Goal: Task Accomplishment & Management: Use online tool/utility

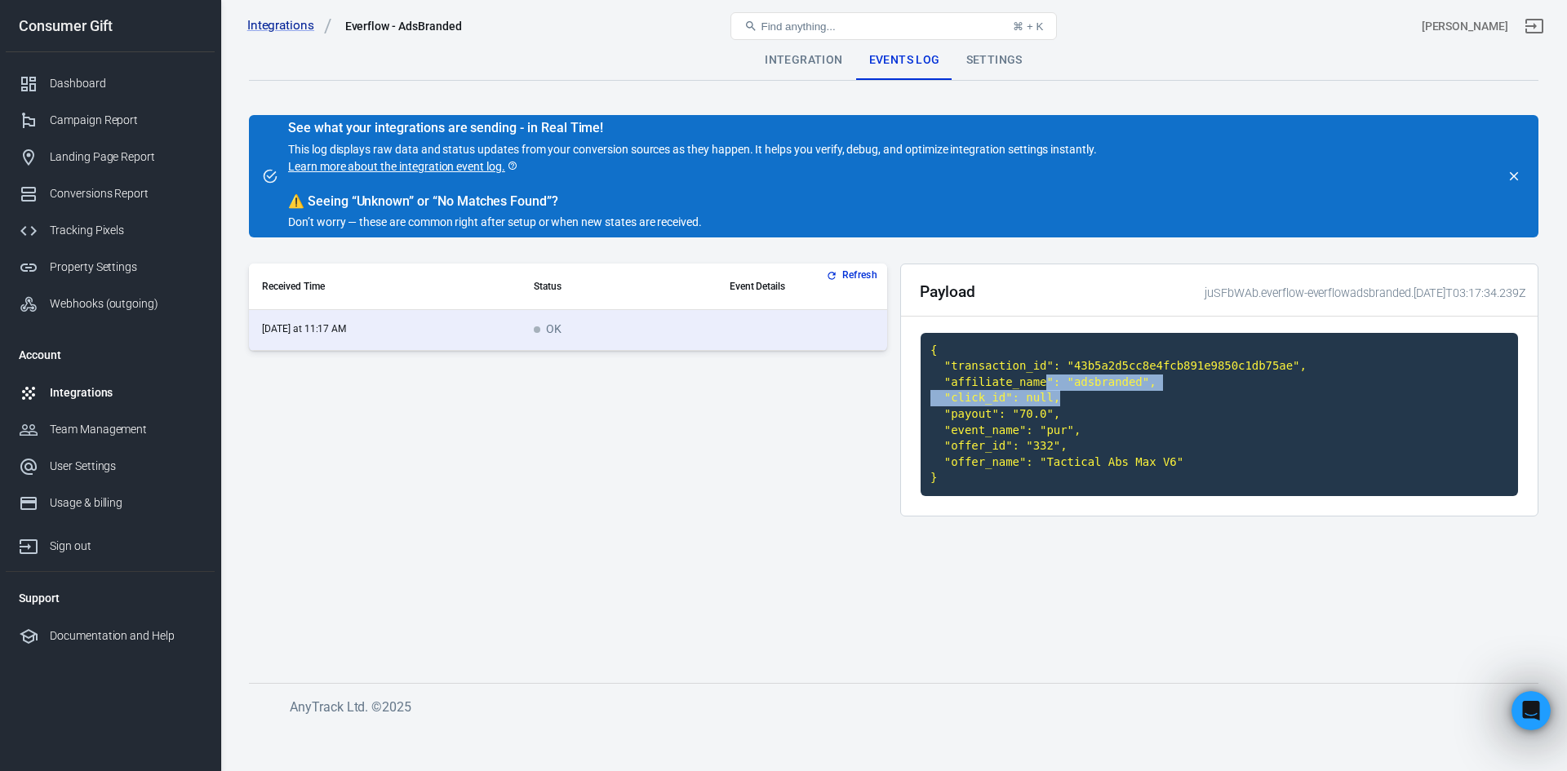
drag, startPoint x: 1034, startPoint y: 382, endPoint x: 1064, endPoint y: 400, distance: 35.1
click at [1084, 395] on code "{ "transaction_id": "43b5a2d5cc8e4fcb891e9850c1db75ae", "affiliate_name": "adsb…" at bounding box center [1219, 414] width 597 height 163
click at [1064, 402] on code "{ "transaction_id": "43b5a2d5cc8e4fcb891e9850c1db75ae", "affiliate_name": "adsb…" at bounding box center [1219, 414] width 597 height 163
click at [1034, 404] on code "{ "transaction_id": "43b5a2d5cc8e4fcb891e9850c1db75ae", "affiliate_name": "adsb…" at bounding box center [1219, 414] width 597 height 163
click at [1032, 398] on code "{ "transaction_id": "43b5a2d5cc8e4fcb891e9850c1db75ae", "affiliate_name": "adsb…" at bounding box center [1219, 414] width 597 height 163
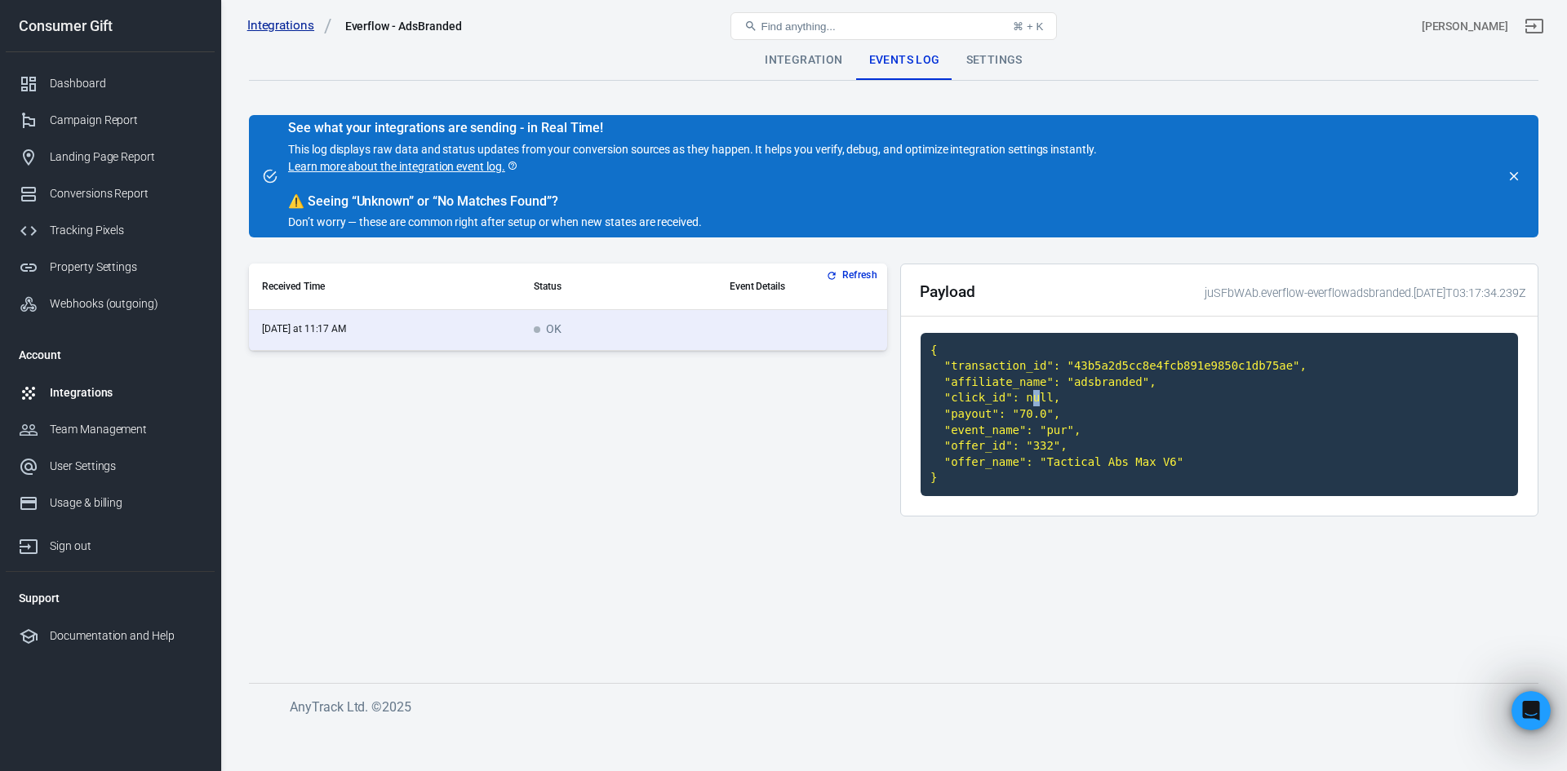
click at [302, 24] on link "Integrations" at bounding box center [289, 25] width 85 height 17
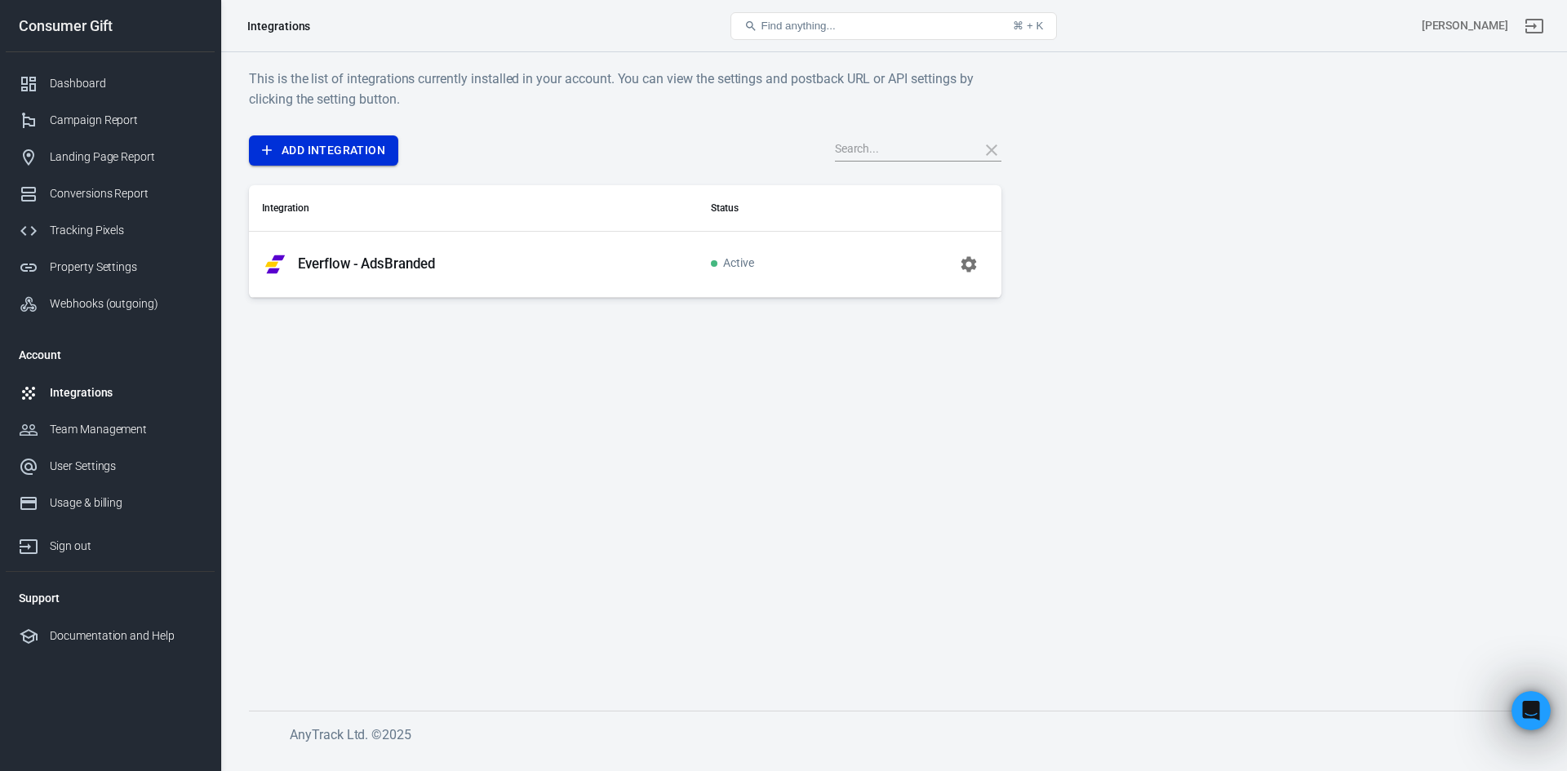
click at [316, 152] on link "Add Integration" at bounding box center [323, 150] width 149 height 30
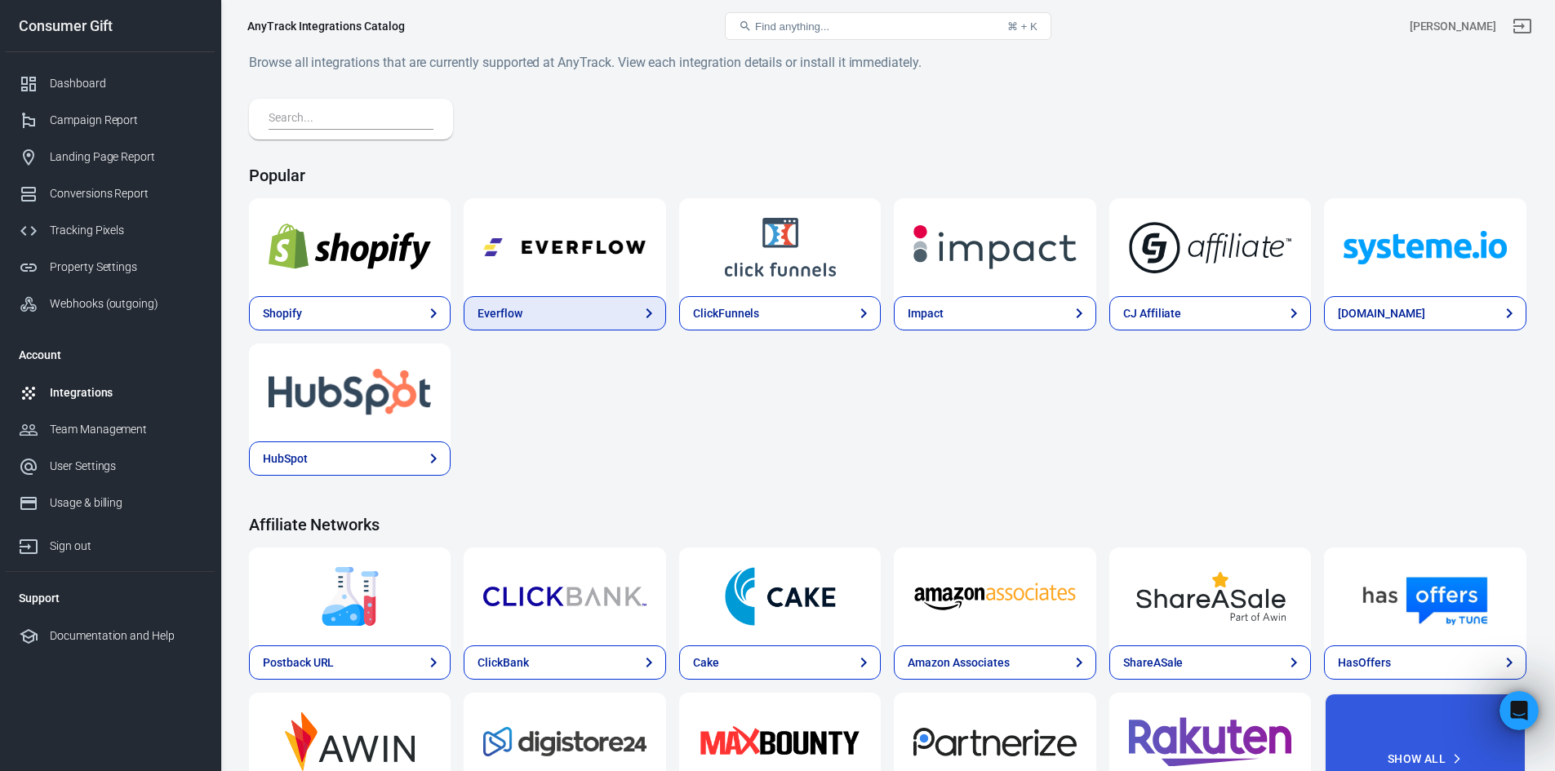
click at [579, 312] on link "Everflow" at bounding box center [565, 313] width 202 height 34
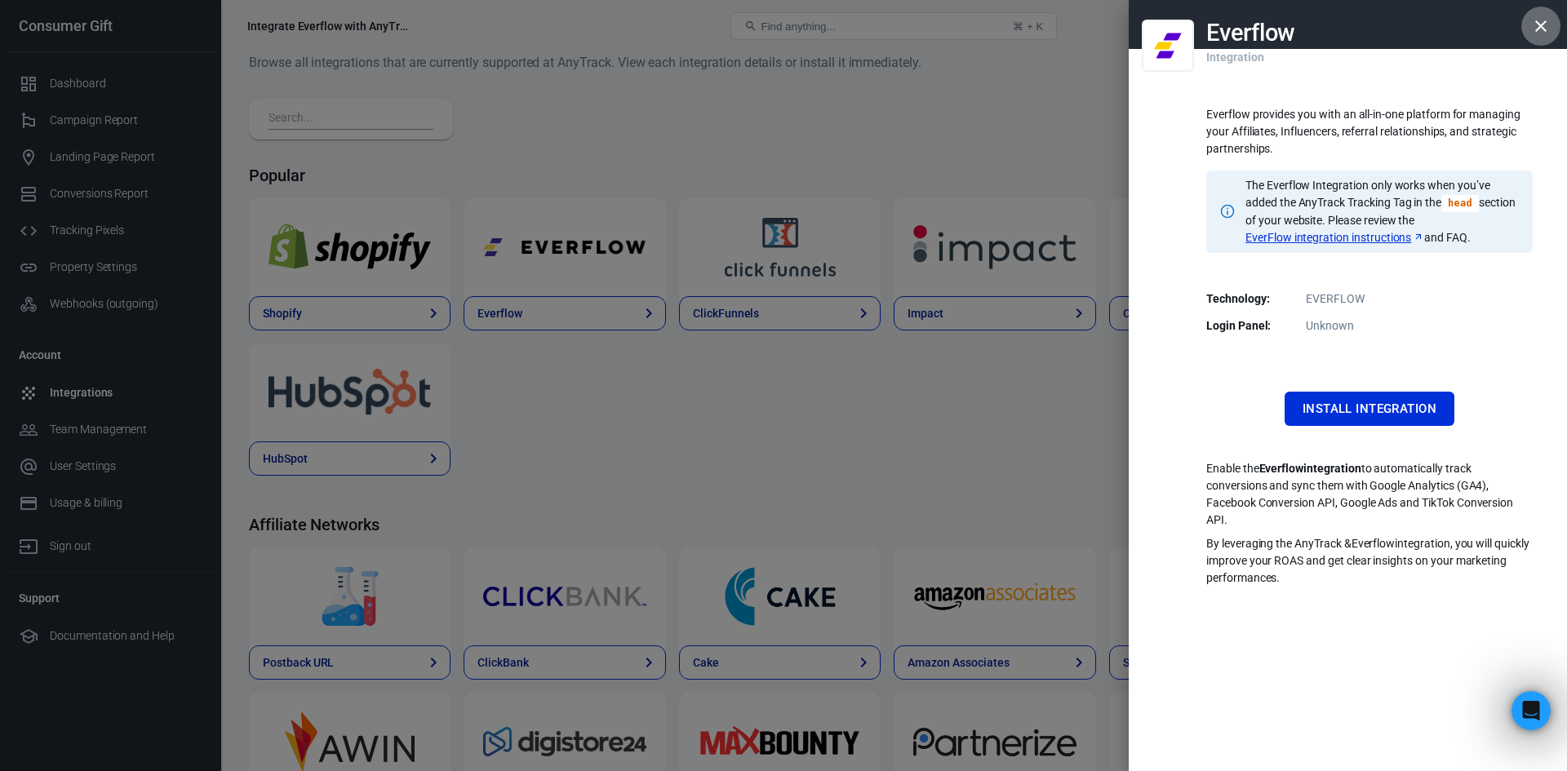
click at [1545, 28] on icon "button" at bounding box center [1541, 26] width 20 height 20
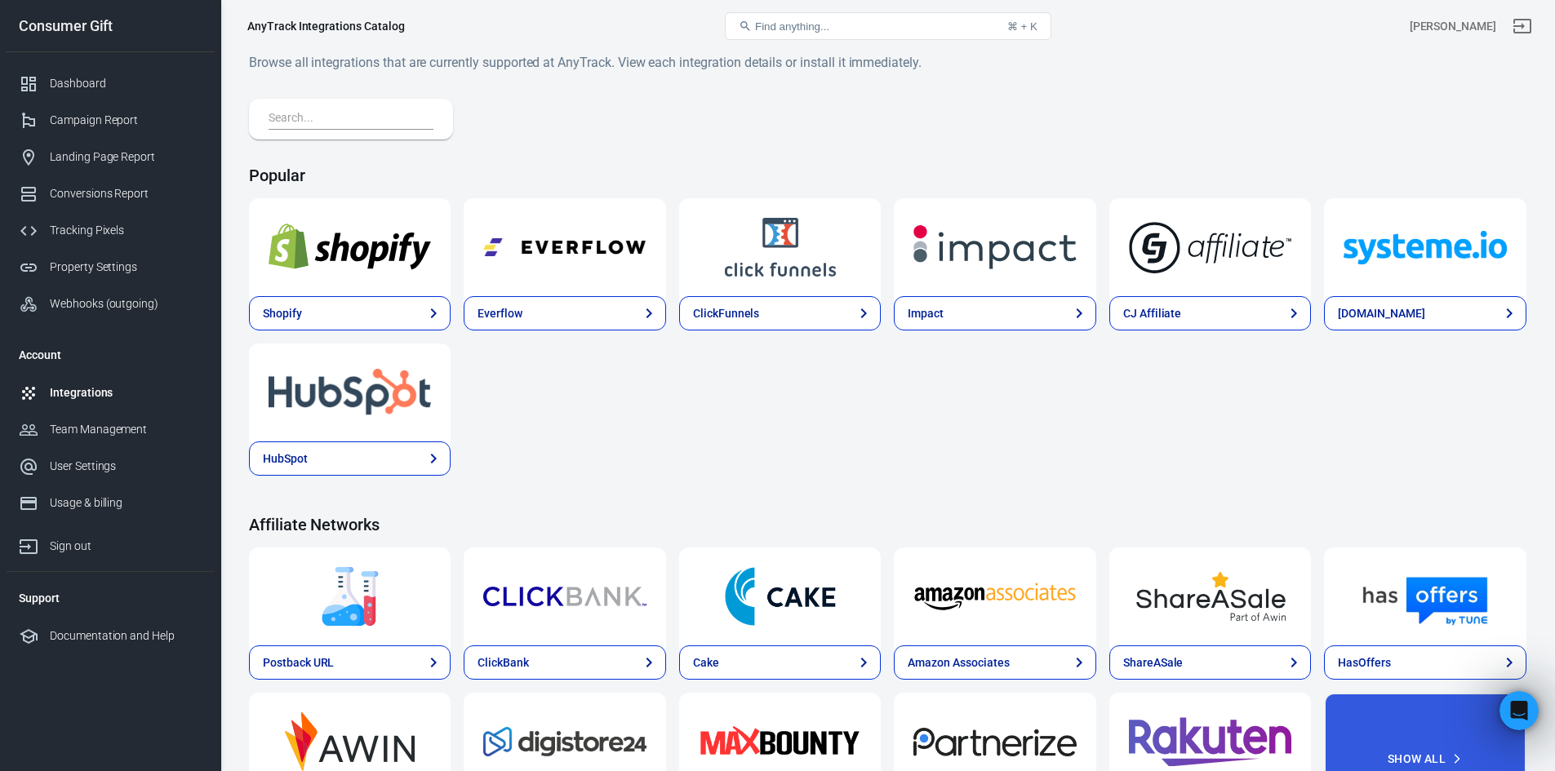
click at [101, 390] on div "Integrations" at bounding box center [126, 392] width 152 height 17
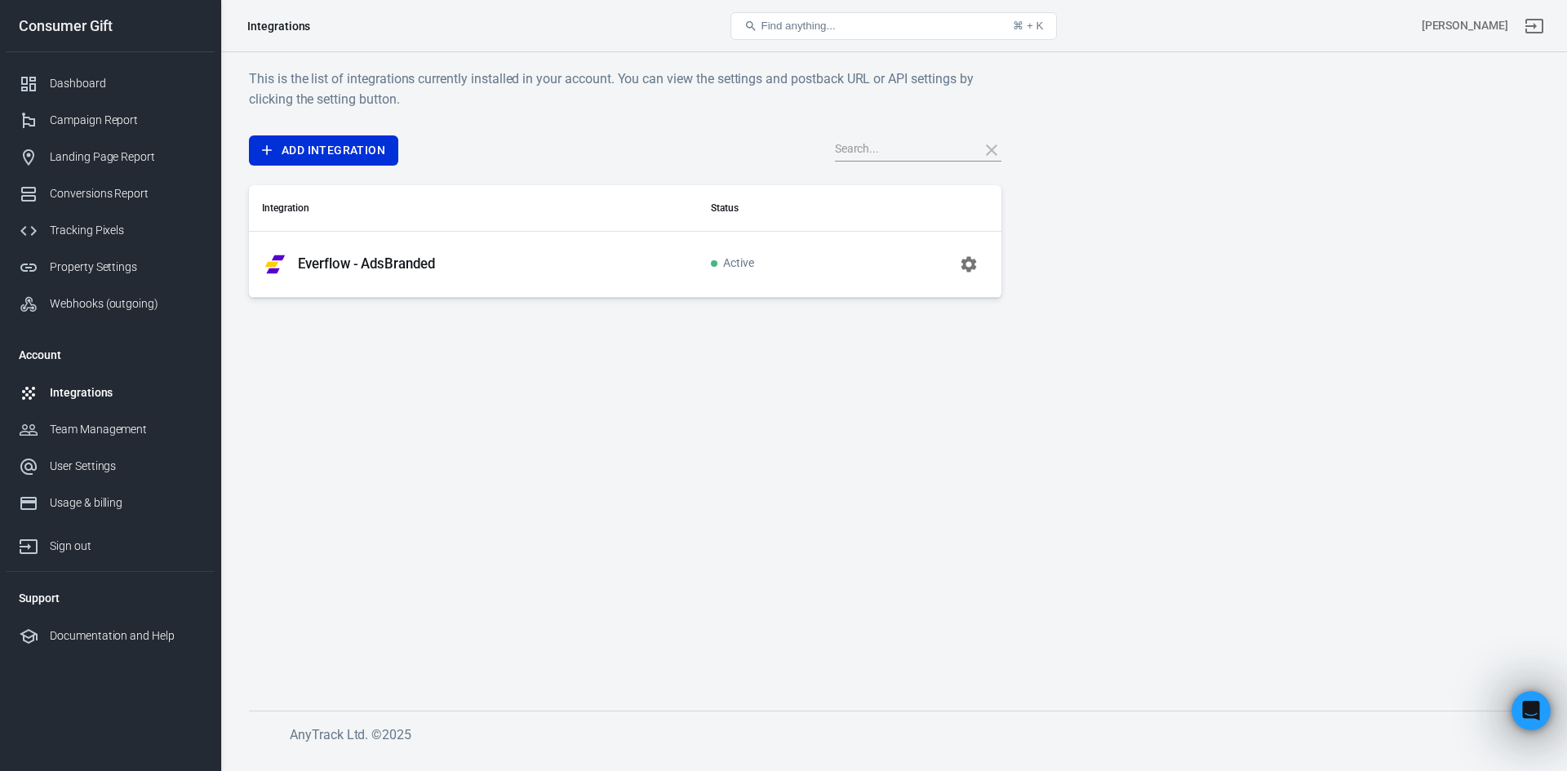
click at [320, 263] on p "Everflow - AdsBranded" at bounding box center [366, 263] width 137 height 17
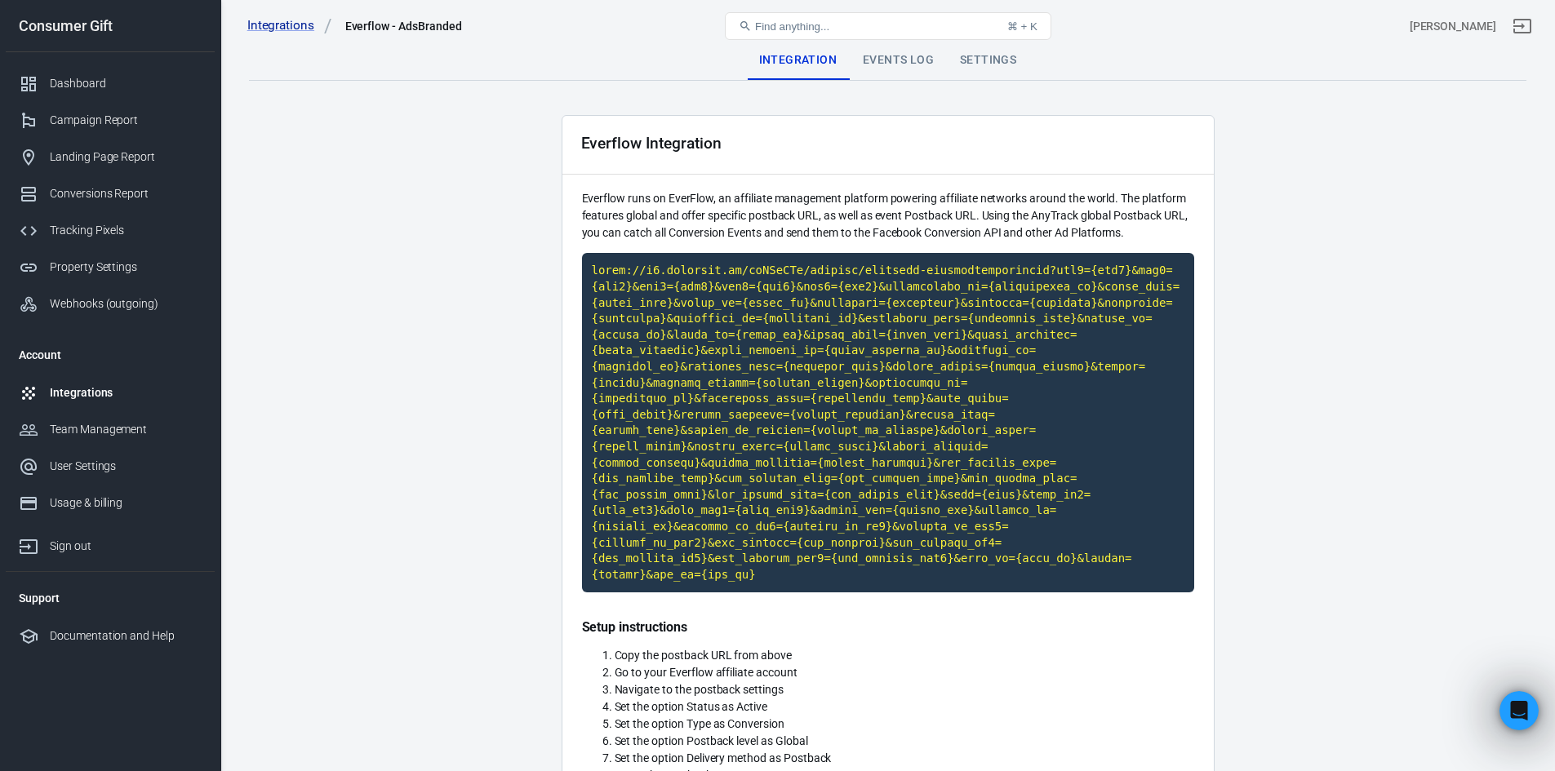
click at [973, 60] on div "Settings" at bounding box center [988, 60] width 82 height 39
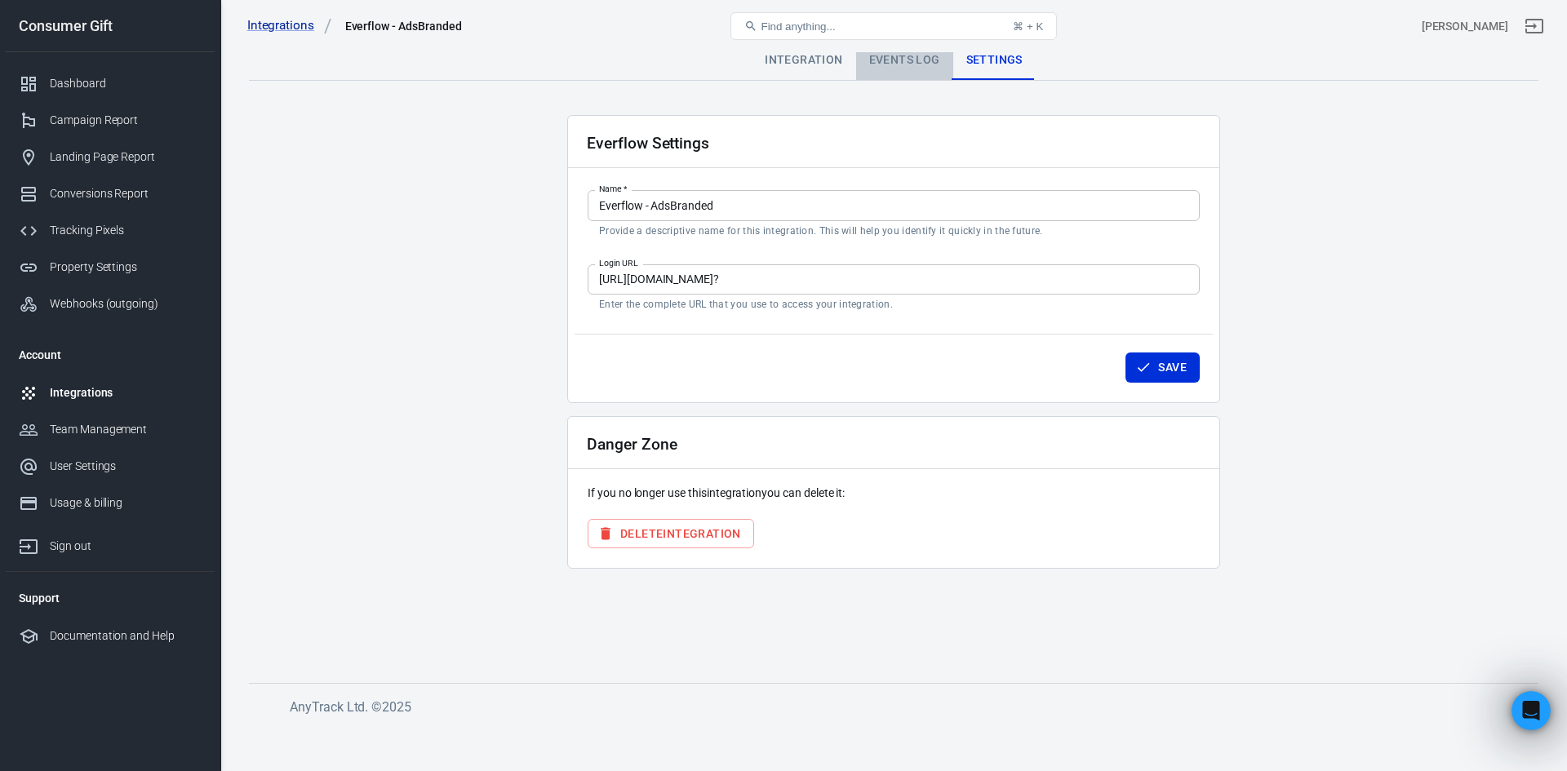
click at [892, 53] on div "Events Log" at bounding box center [904, 60] width 97 height 39
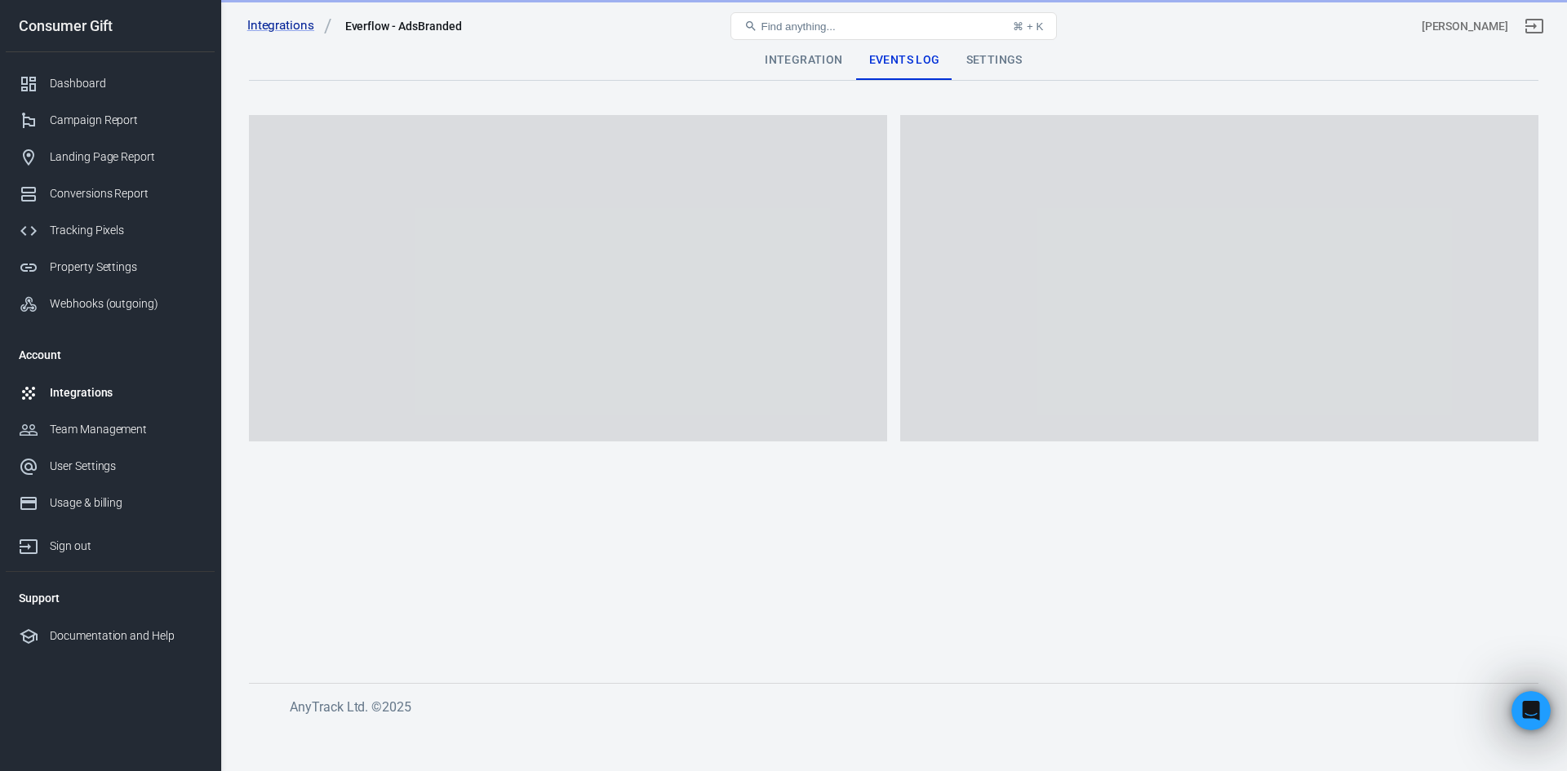
click at [974, 55] on div "Settings" at bounding box center [994, 60] width 82 height 39
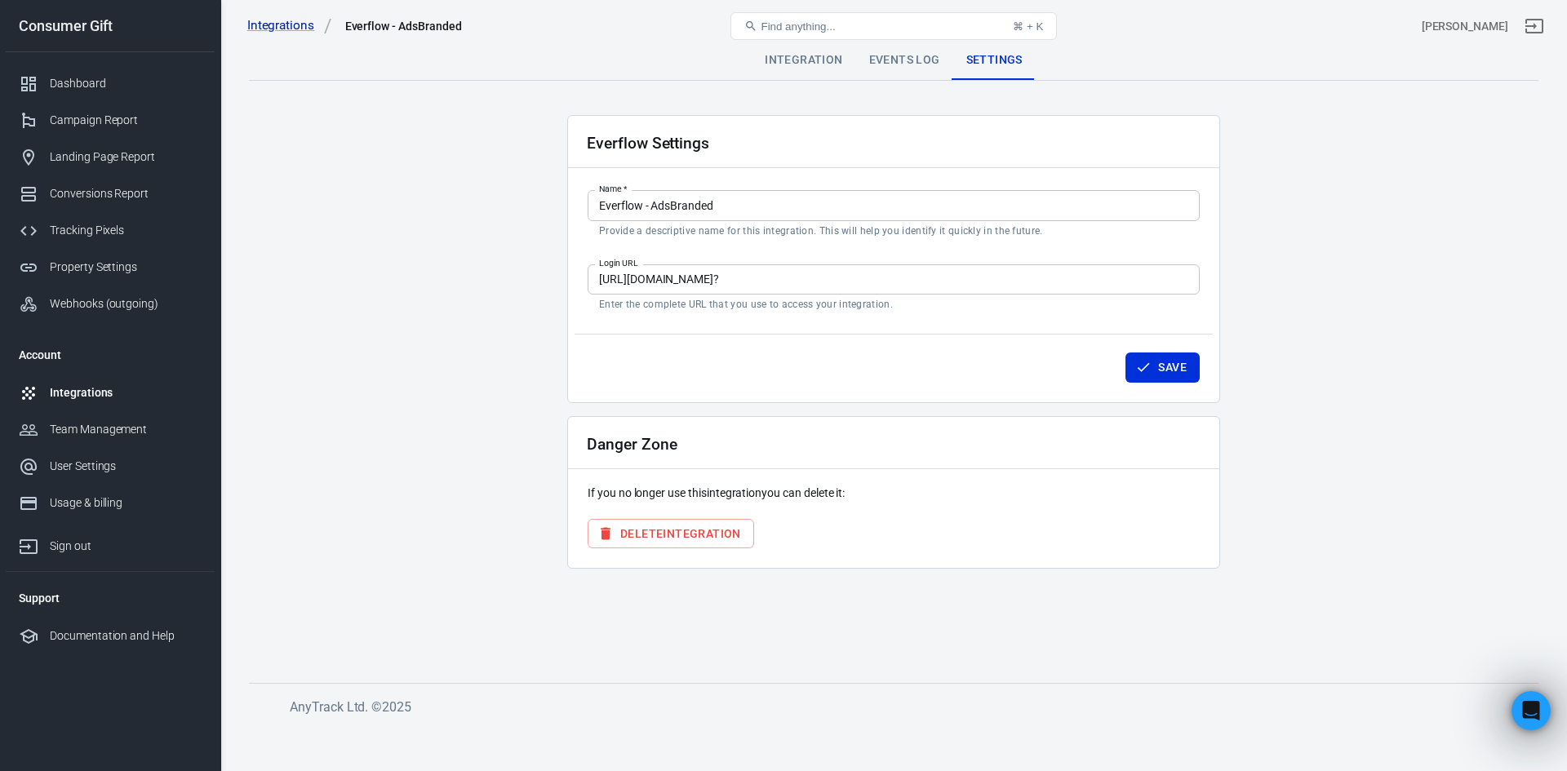
click at [926, 59] on div "Events Log" at bounding box center [904, 60] width 97 height 39
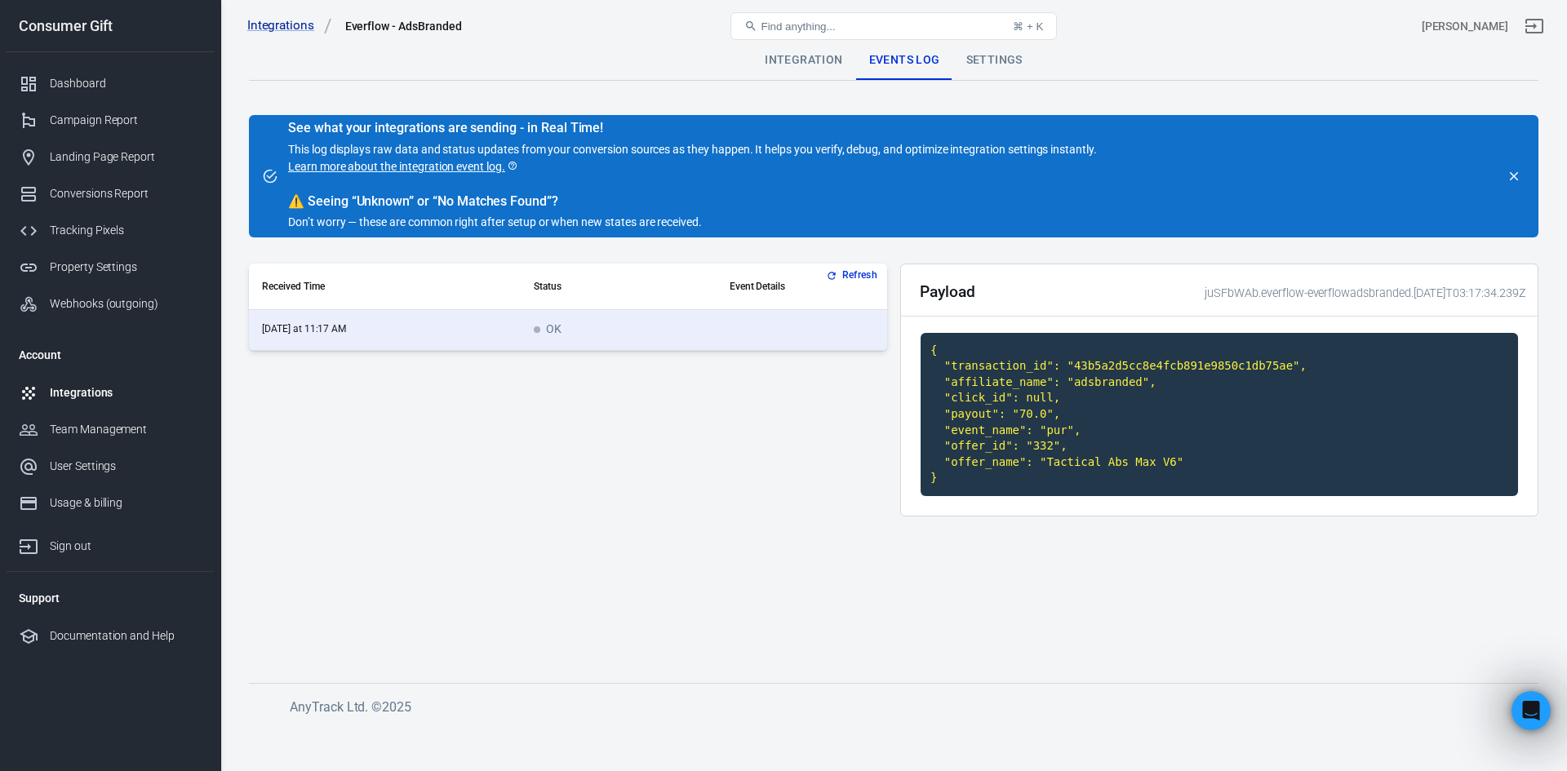
click at [770, 56] on div "Integration" at bounding box center [804, 60] width 104 height 39
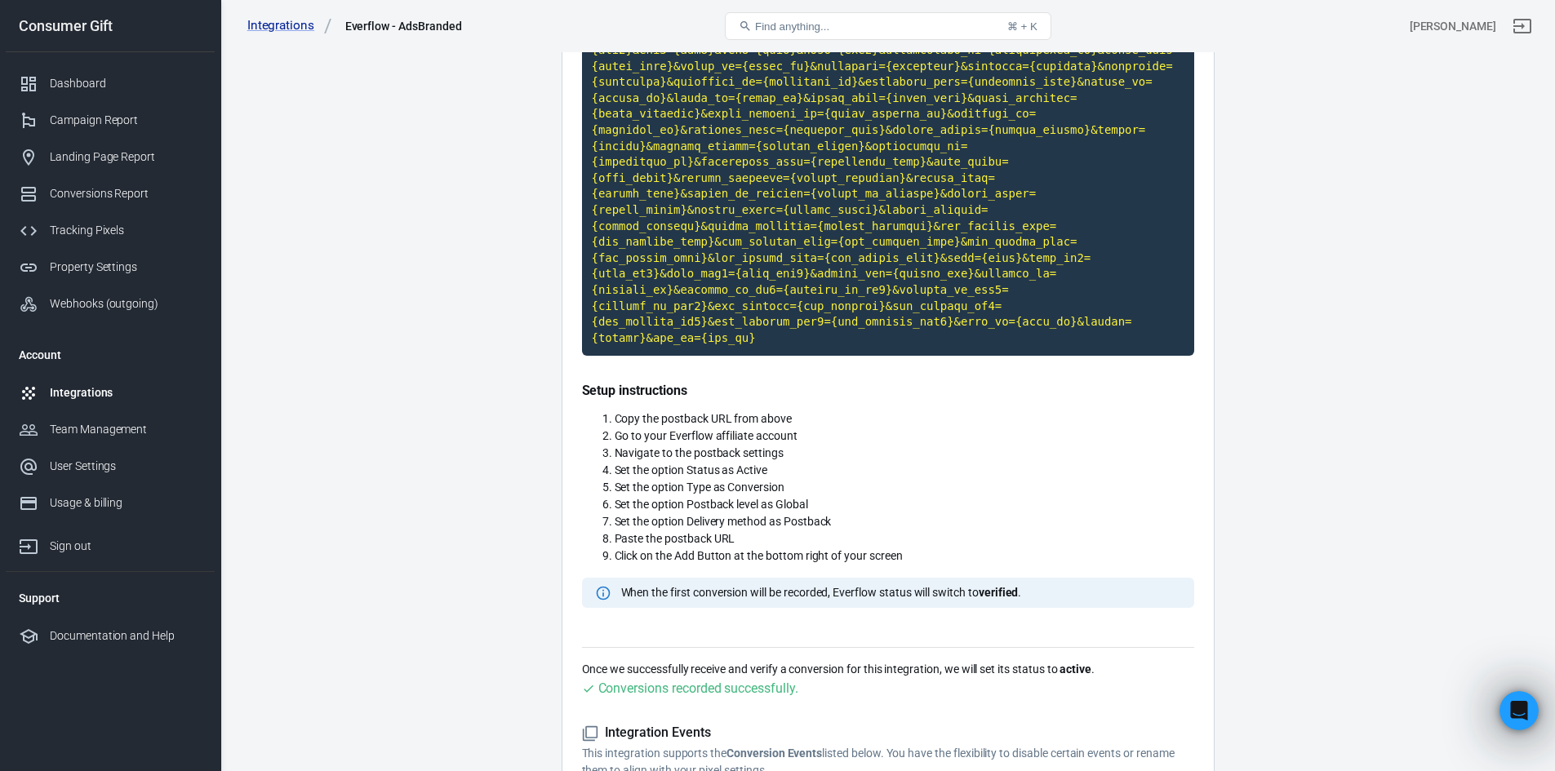
scroll to position [47, 0]
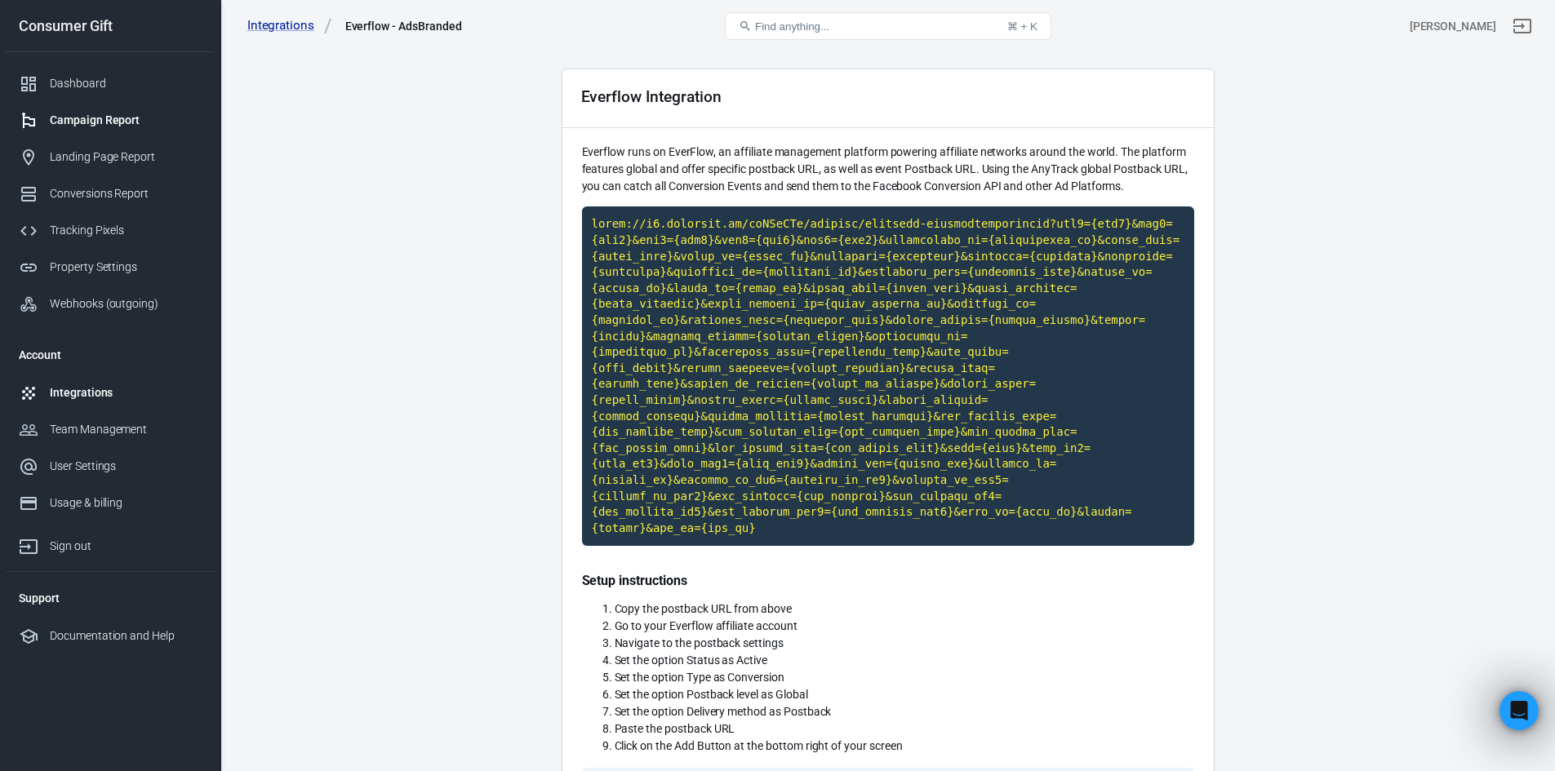
click at [92, 116] on div "Campaign Report" at bounding box center [126, 120] width 152 height 17
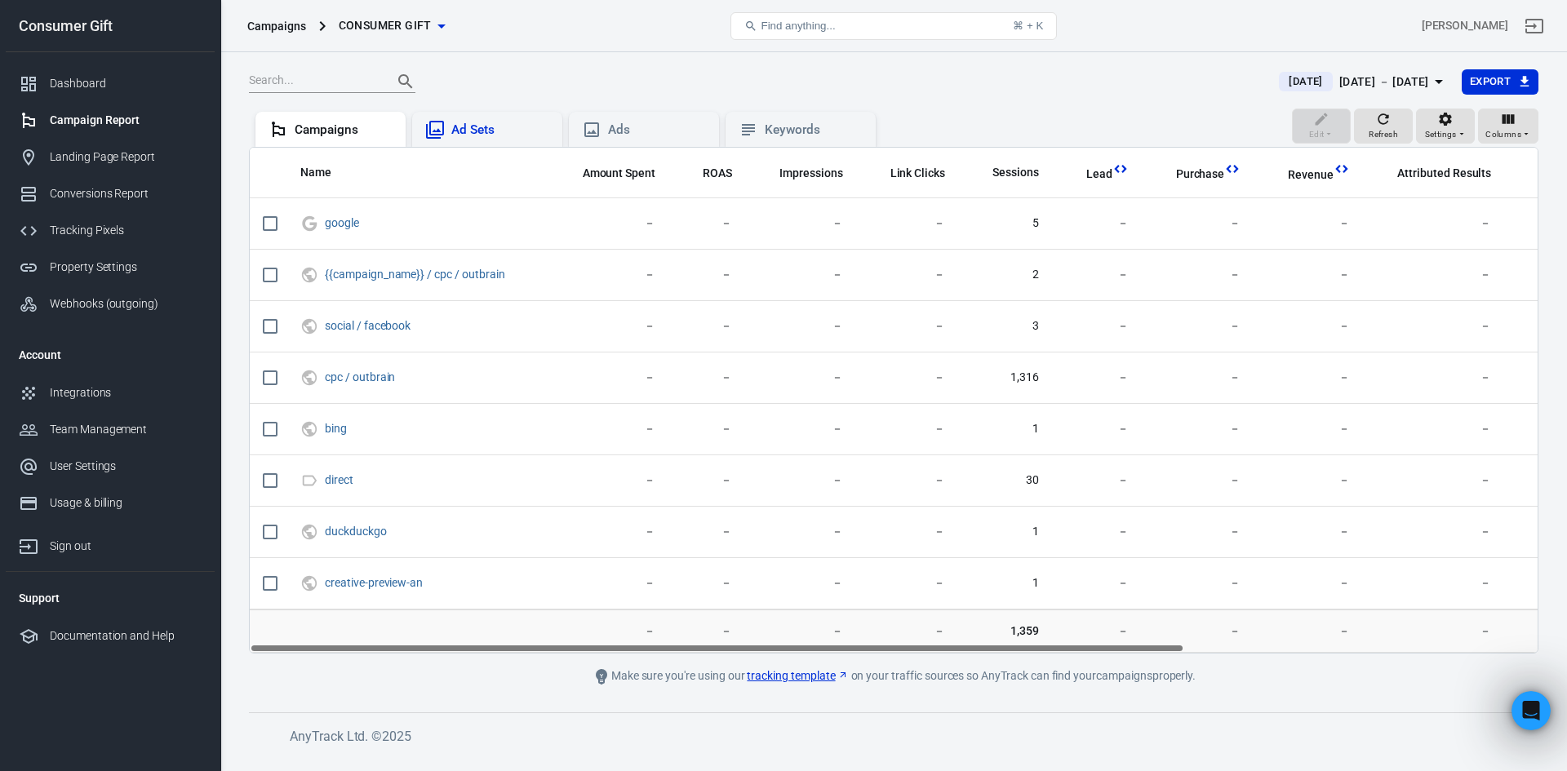
click at [501, 138] on div "Ad Sets" at bounding box center [500, 130] width 98 height 17
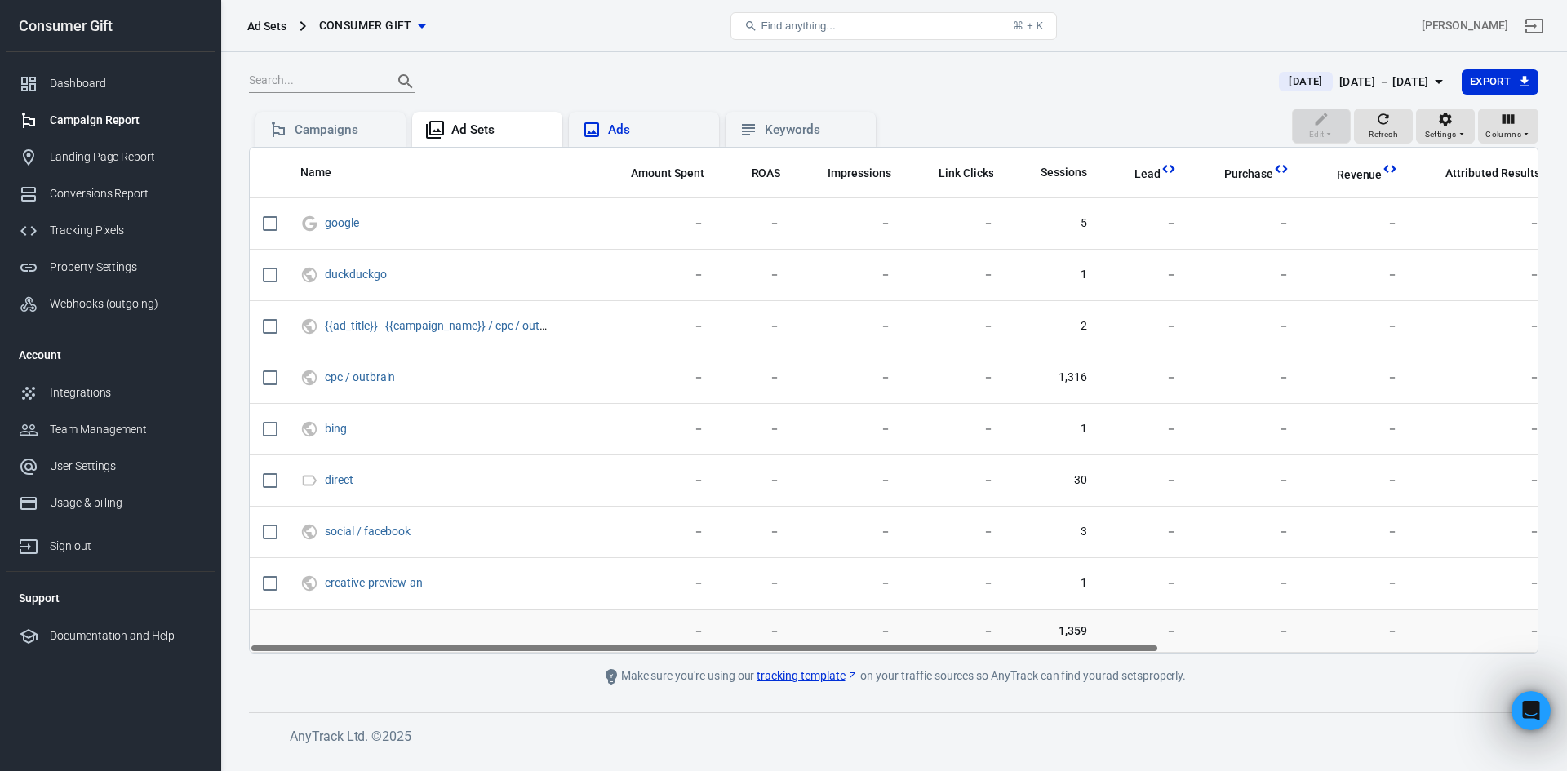
click at [626, 127] on div "Ads" at bounding box center [657, 130] width 98 height 17
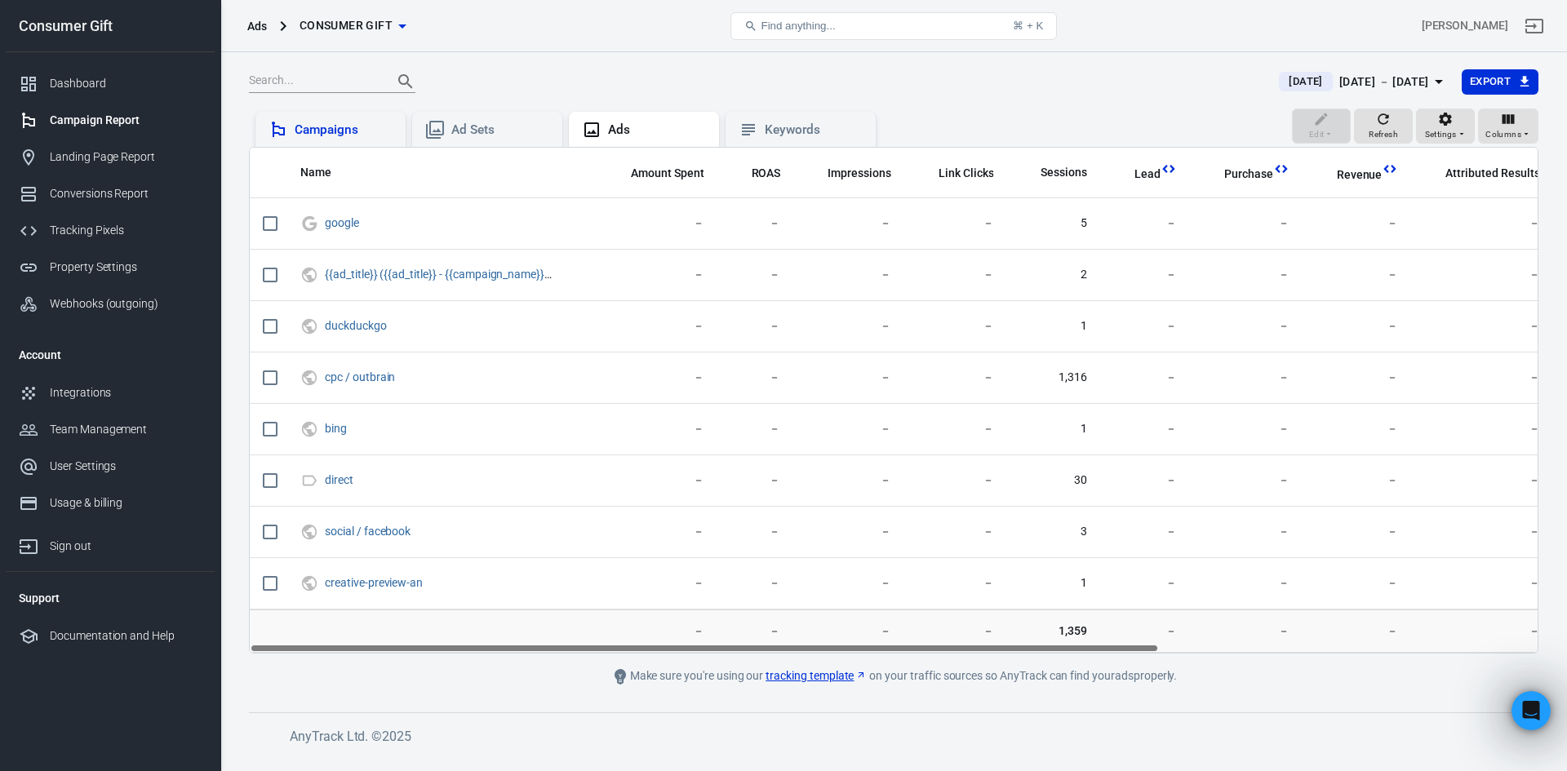
click at [356, 122] on div "Campaigns" at bounding box center [344, 130] width 98 height 17
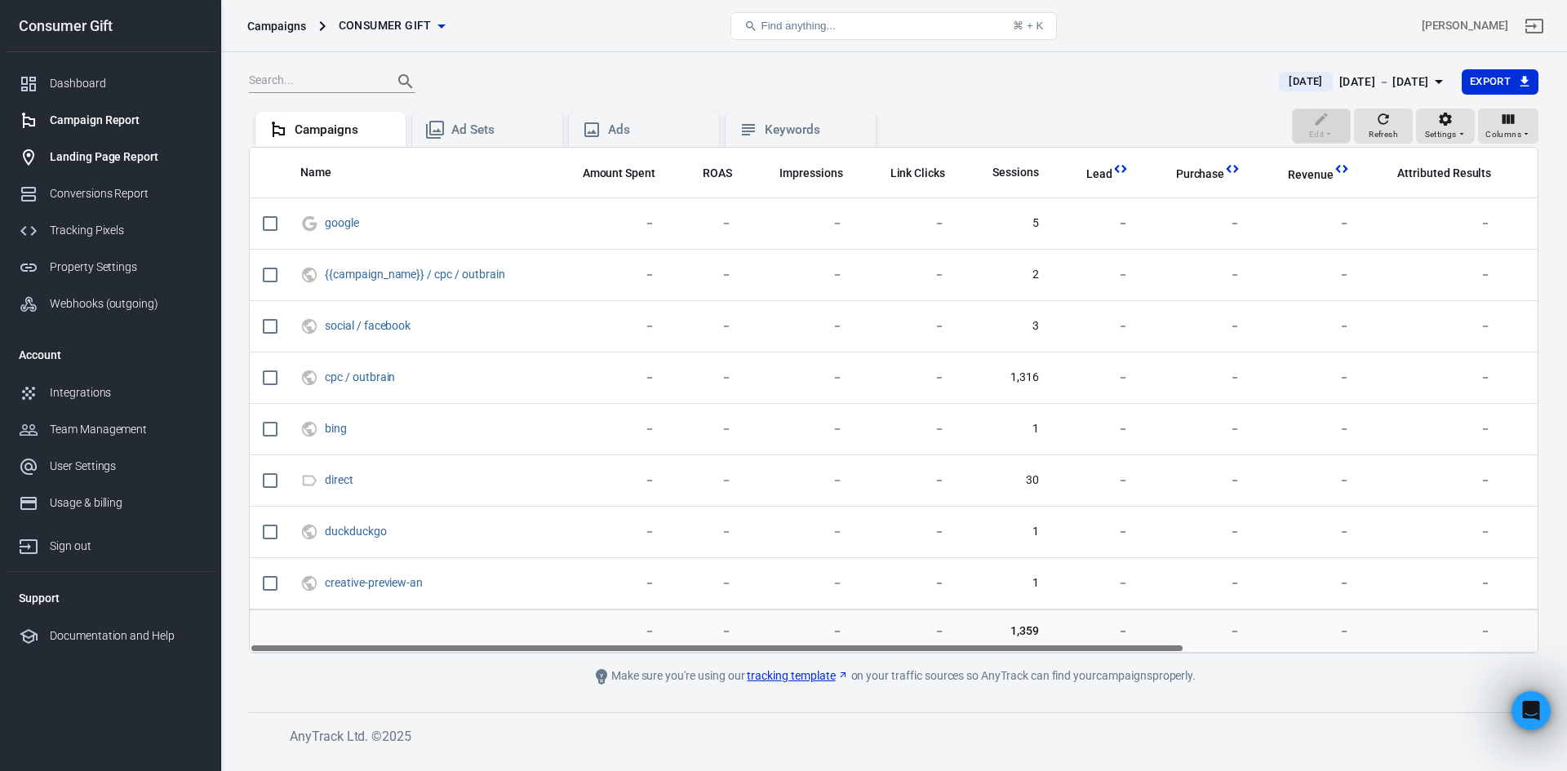
click at [109, 146] on link "Landing Page Report" at bounding box center [110, 157] width 209 height 37
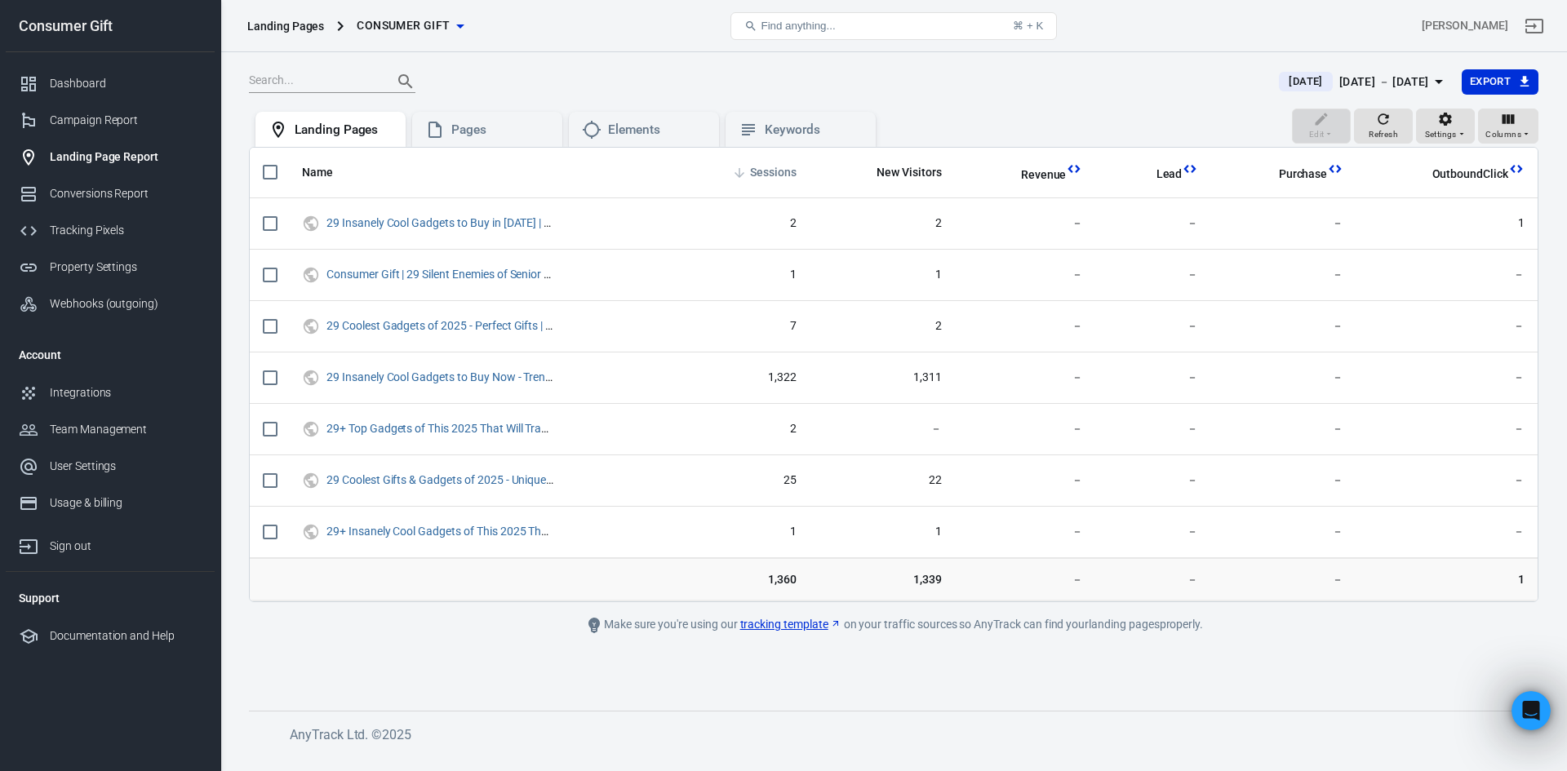
click at [794, 176] on span "Sessions" at bounding box center [773, 173] width 47 height 16
click at [1498, 122] on div "Columns" at bounding box center [1509, 126] width 46 height 31
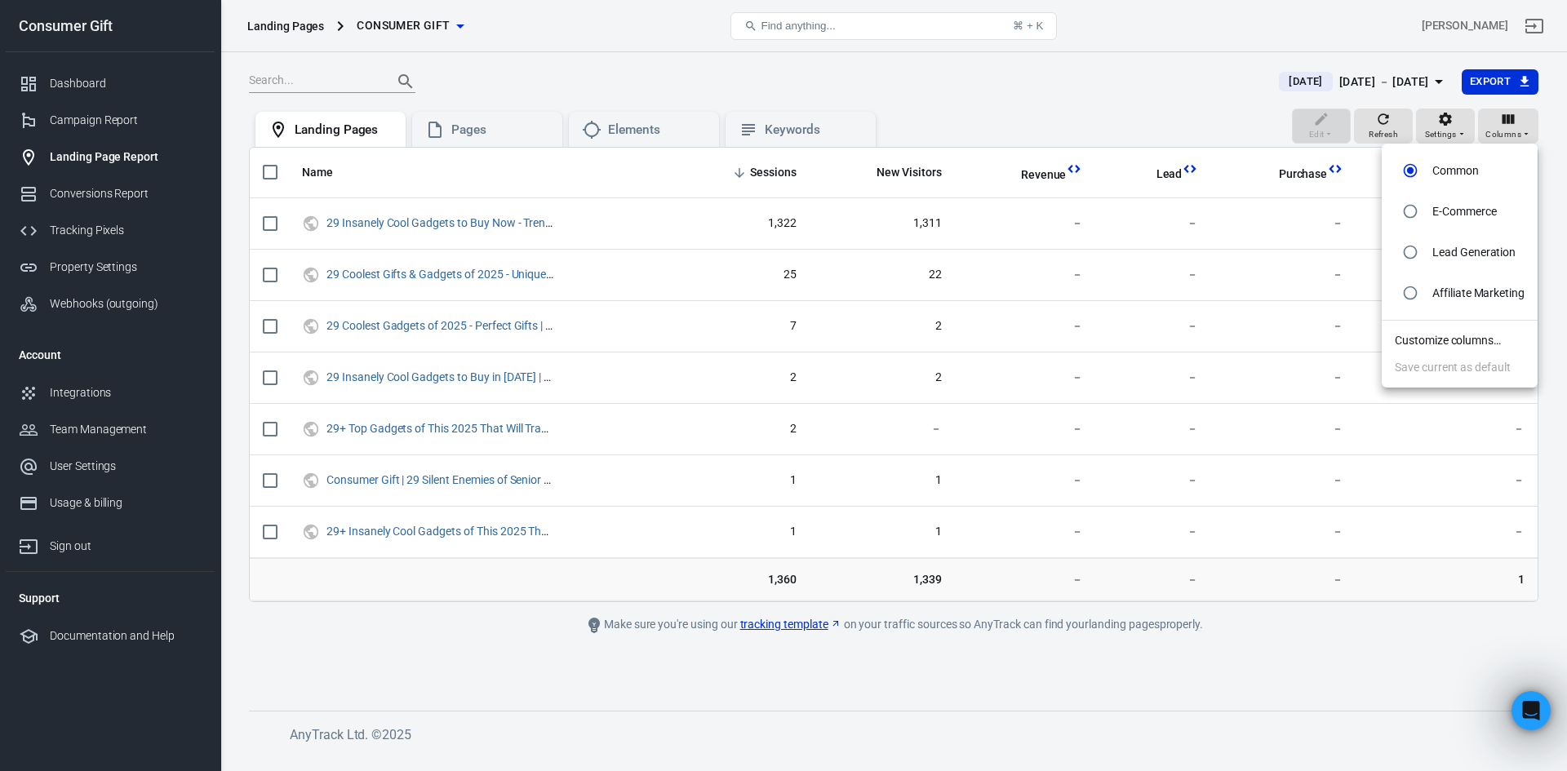
click at [1498, 122] on div at bounding box center [783, 385] width 1567 height 771
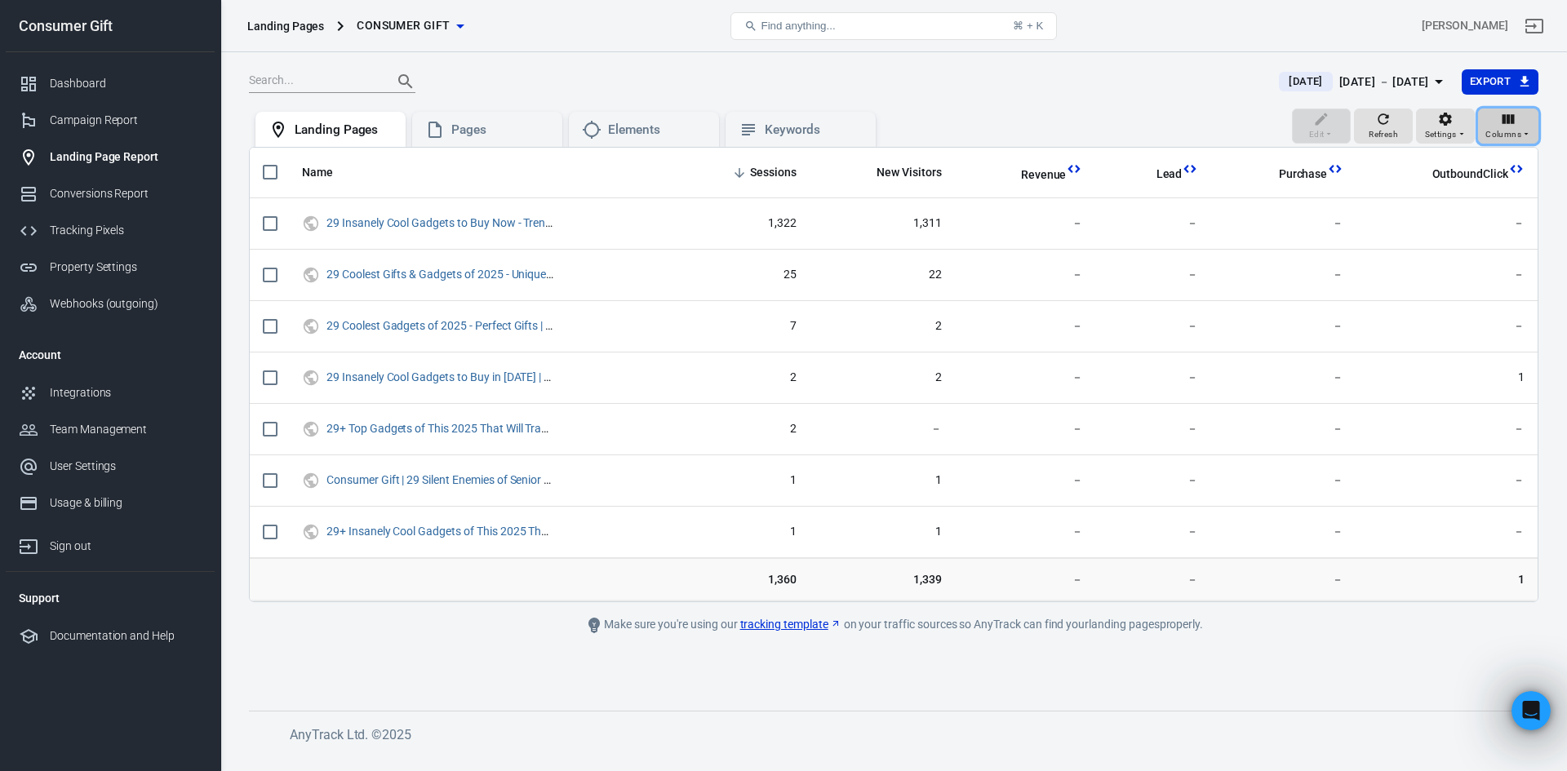
click at [1517, 120] on icon "button" at bounding box center [1508, 119] width 16 height 16
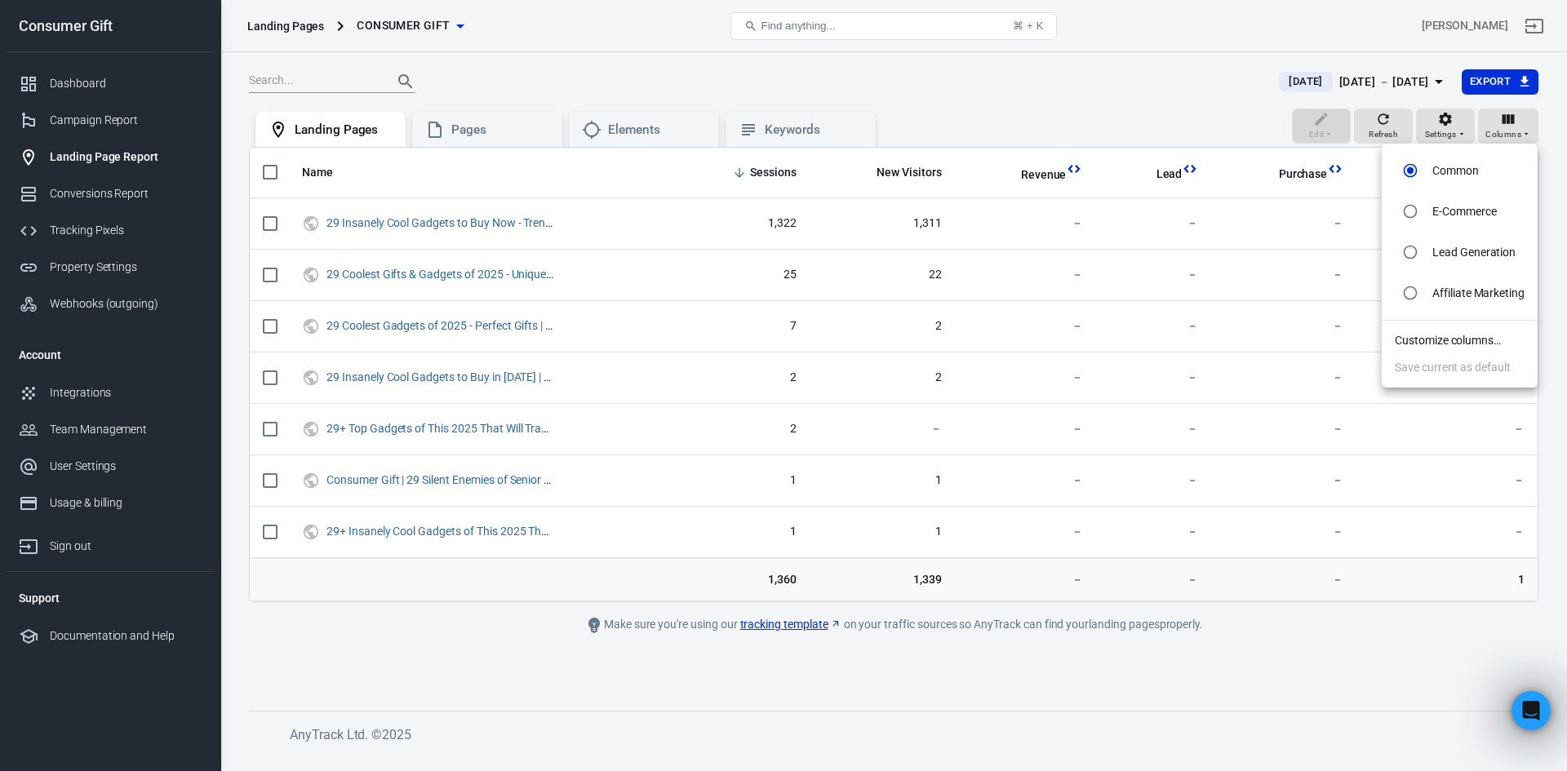
click at [1475, 205] on p "E-Commerce" at bounding box center [1465, 211] width 64 height 17
radio input "false"
radio input "true"
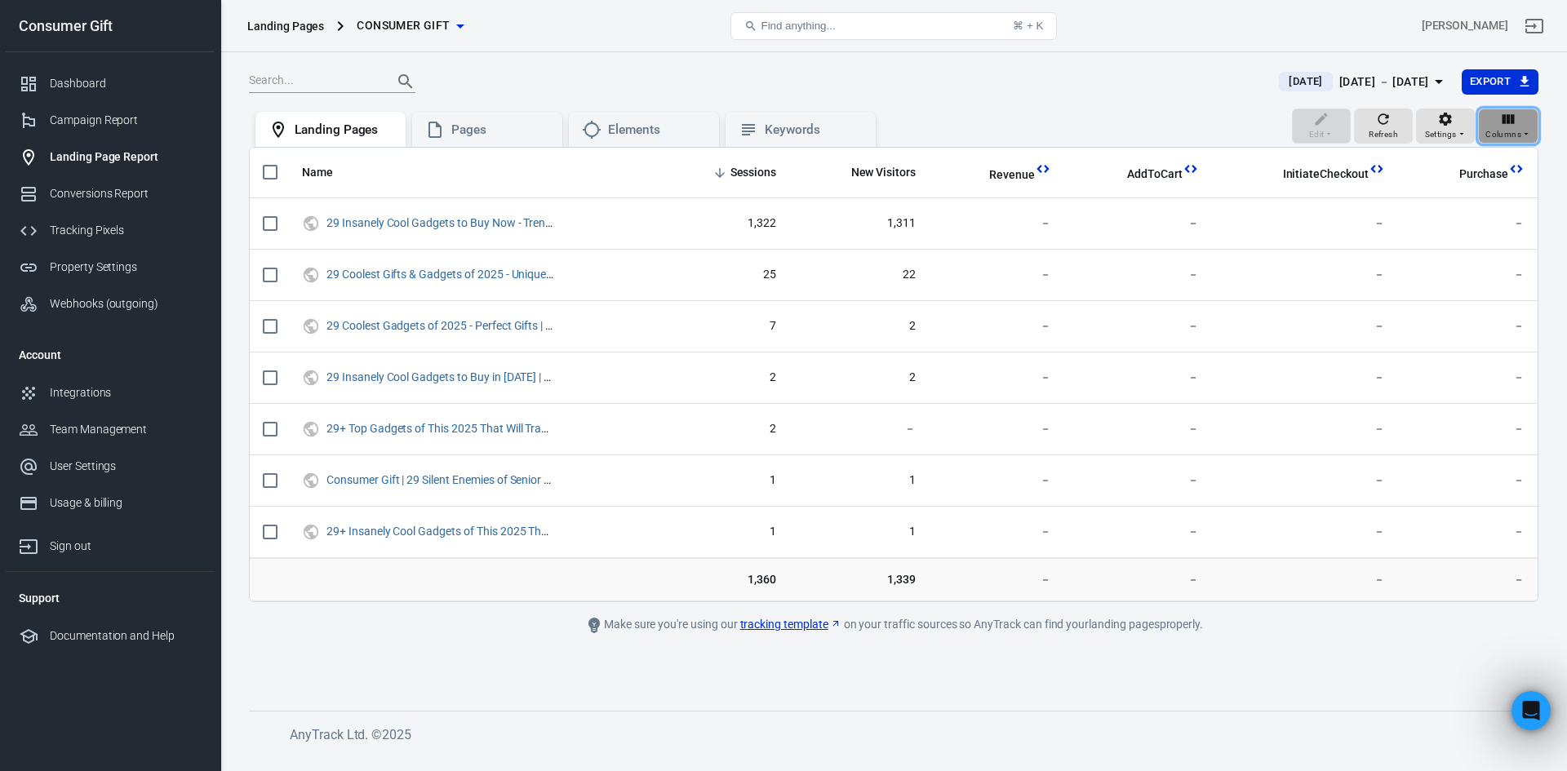
click at [1520, 125] on div "Columns" at bounding box center [1509, 126] width 46 height 31
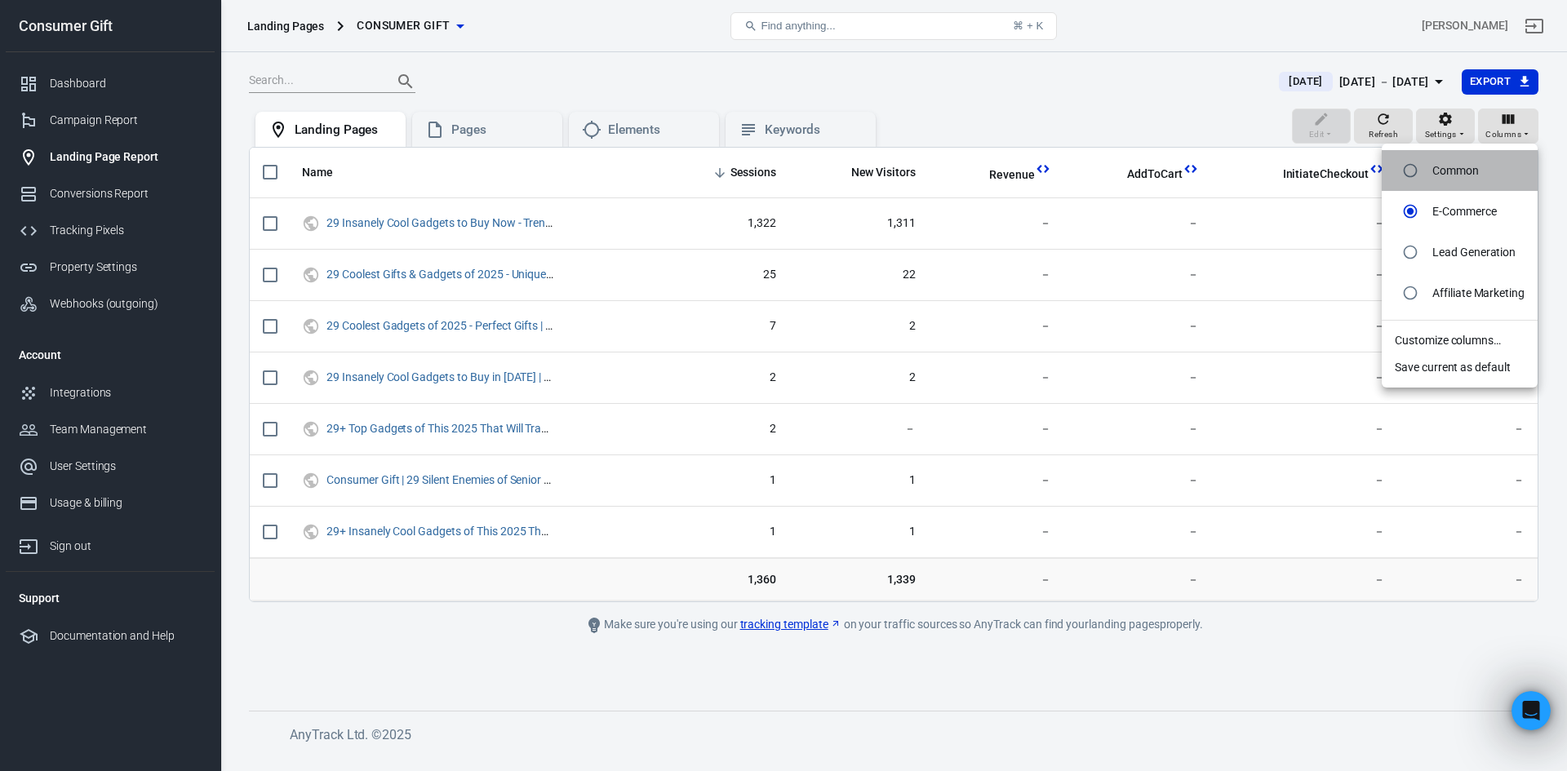
click at [1486, 168] on li "Common" at bounding box center [1460, 170] width 156 height 41
radio input "true"
radio input "false"
